Goal: Transaction & Acquisition: Purchase product/service

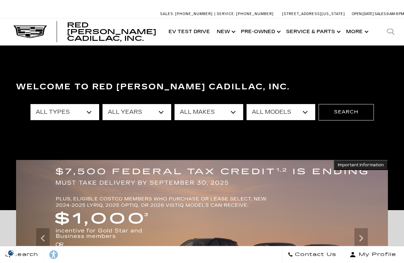
click at [233, 110] on select "All Makes Audi Cadillac Chevrolet Chrysler Ford GMC Lexus Mercedes-Benz Subaru …" at bounding box center [208, 112] width 69 height 16
click at [228, 112] on select "All Makes Audi Cadillac Chevrolet Chrysler Ford GMC Lexus Mercedes-Benz Subaru …" at bounding box center [208, 112] width 69 height 16
click at [228, 111] on select "All Makes Audi Cadillac Chevrolet Chrysler Ford GMC Lexus Mercedes-Benz Subaru …" at bounding box center [208, 112] width 69 height 16
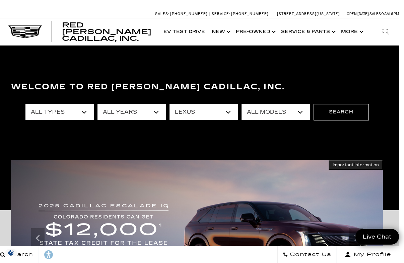
scroll to position [0, 5]
select select "Cadillac"
click at [302, 112] on select "All Models CT4 CT5 Escalade Escalade ESV ESCALADE IQ ESCALADE IQL LYRIQ OPTIQ V…" at bounding box center [275, 112] width 69 height 16
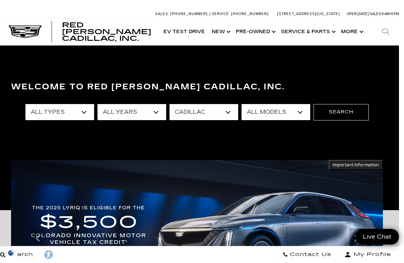
select select "LYRIQ"
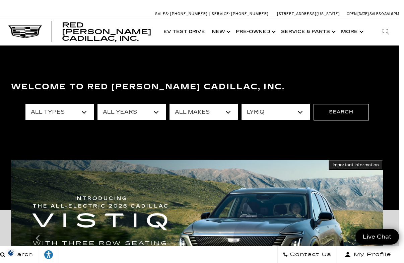
click at [348, 114] on button "Search" at bounding box center [340, 112] width 55 height 16
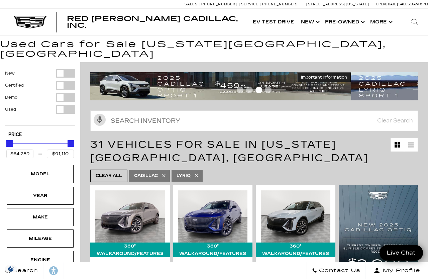
scroll to position [3, 0]
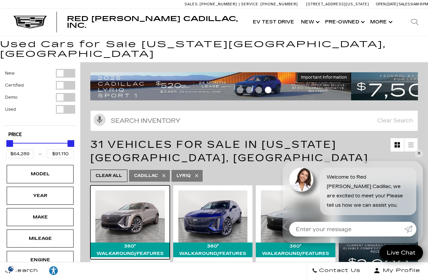
click at [113, 218] on img at bounding box center [130, 216] width 70 height 52
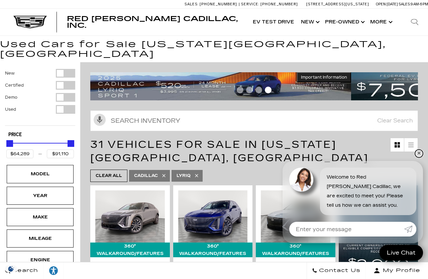
click at [419, 156] on link "✕" at bounding box center [419, 154] width 8 height 8
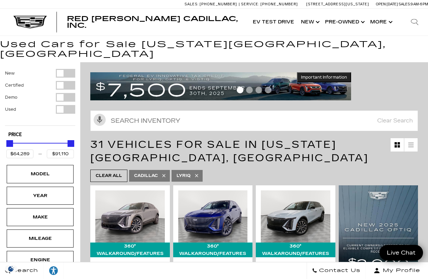
click at [417, 185] on img at bounding box center [379, 275] width 80 height 181
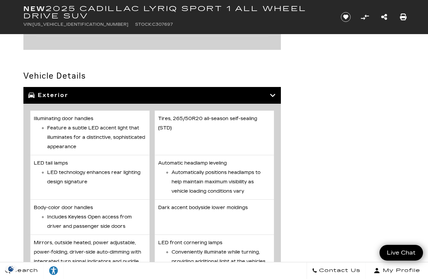
scroll to position [2204, 0]
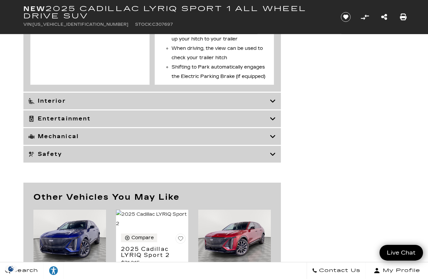
scroll to position [3153, 0]
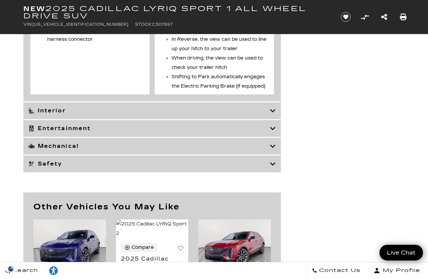
click at [272, 114] on icon at bounding box center [273, 110] width 6 height 7
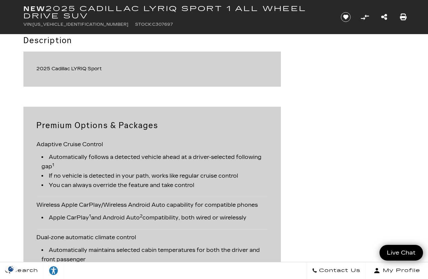
scroll to position [1131, 0]
